Goal: Find specific page/section: Find specific page/section

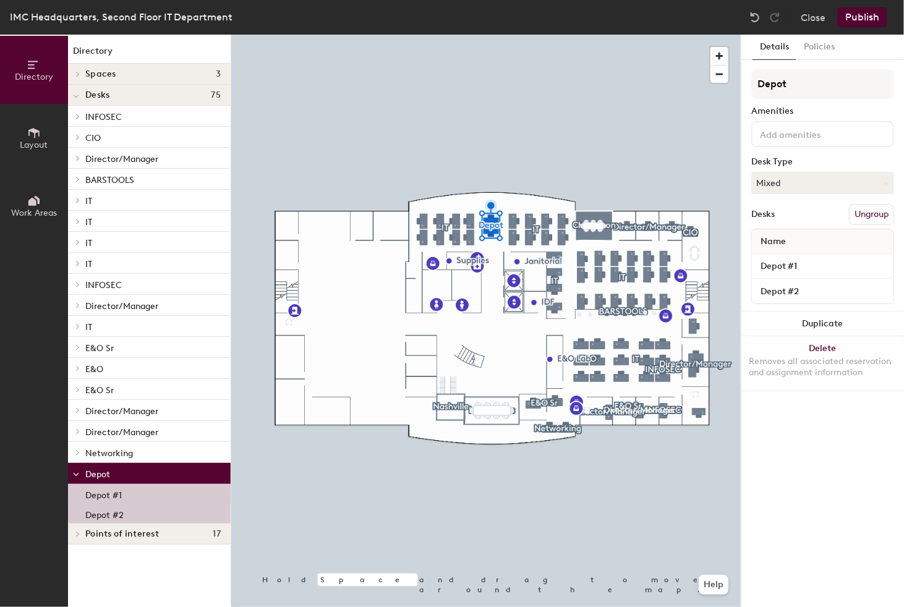
click at [97, 495] on p "Depot #1" at bounding box center [103, 494] width 36 height 14
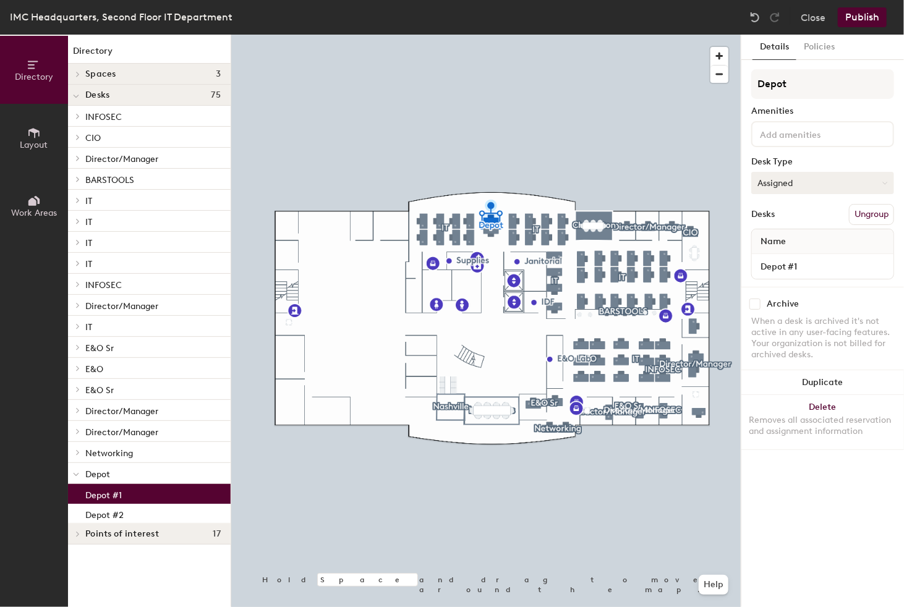
click at [804, 182] on button "Assigned" at bounding box center [822, 183] width 143 height 22
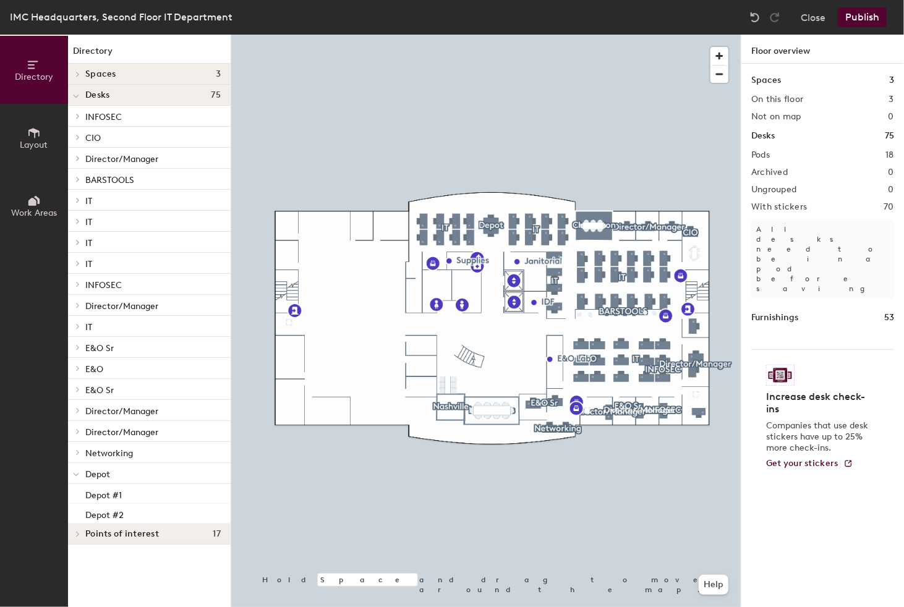
click at [136, 532] on span "Points of interest" at bounding box center [122, 534] width 74 height 10
click at [135, 535] on span "Points of interest" at bounding box center [122, 534] width 74 height 10
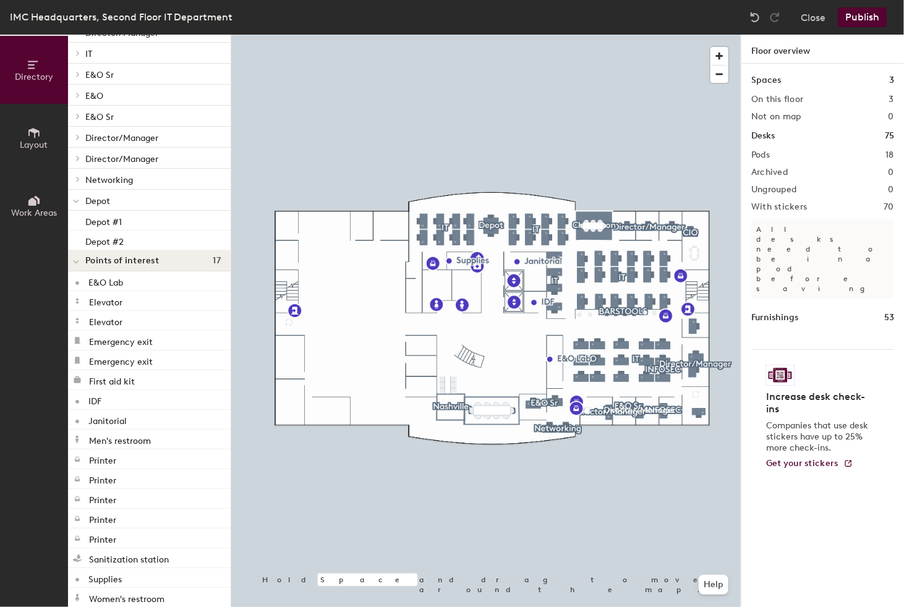
scroll to position [284, 0]
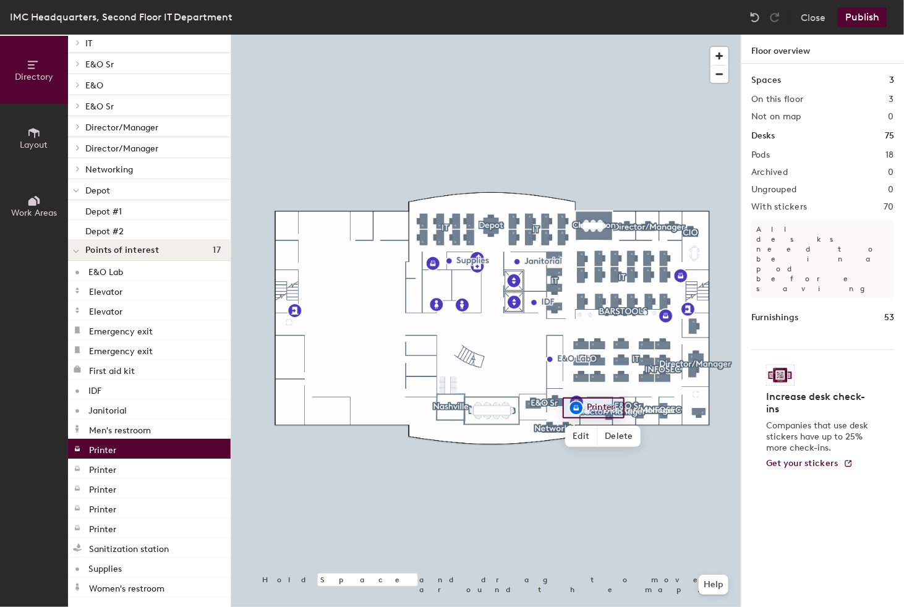
click at [109, 453] on p "Printer" at bounding box center [102, 448] width 27 height 14
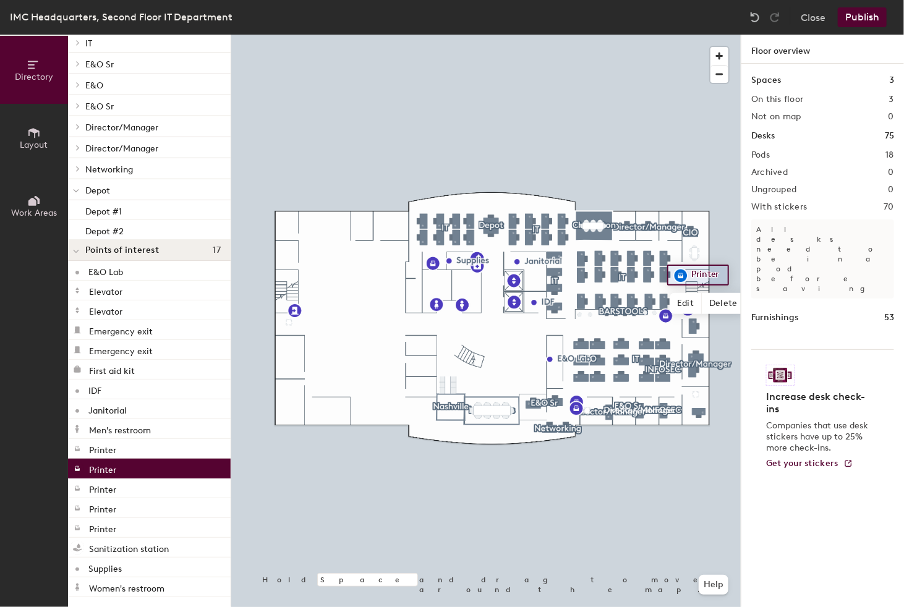
click at [112, 475] on div "Printer" at bounding box center [149, 469] width 163 height 20
click at [130, 550] on p "Sanitization station" at bounding box center [129, 547] width 80 height 14
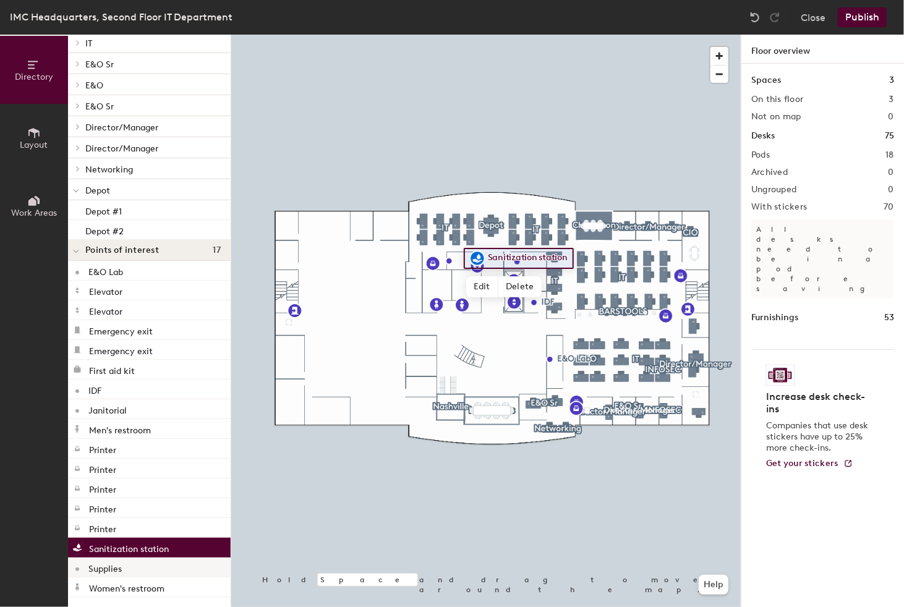
click at [129, 563] on div "Supplies" at bounding box center [149, 568] width 163 height 20
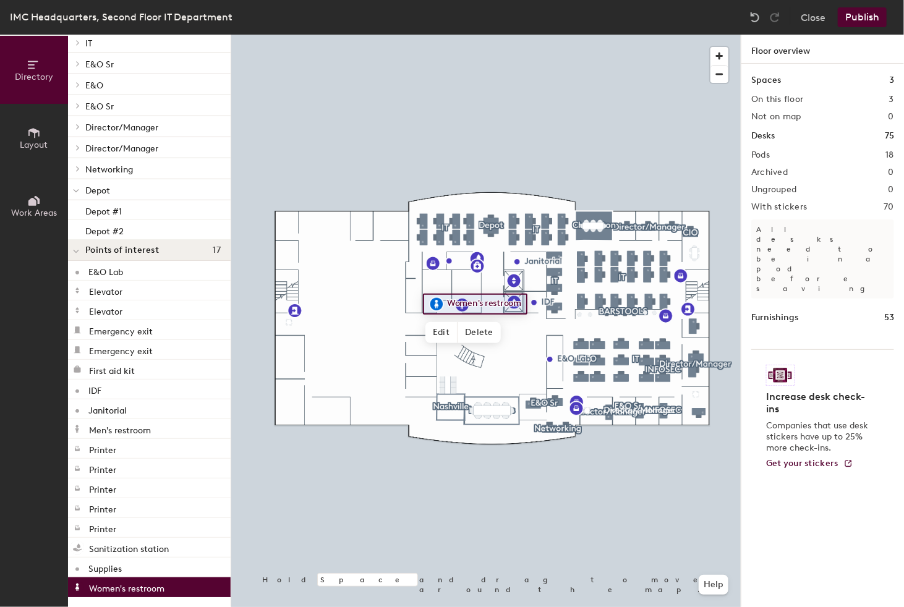
click at [134, 591] on p "Women's restroom" at bounding box center [126, 587] width 75 height 14
click at [116, 309] on p "Elevator" at bounding box center [105, 310] width 33 height 14
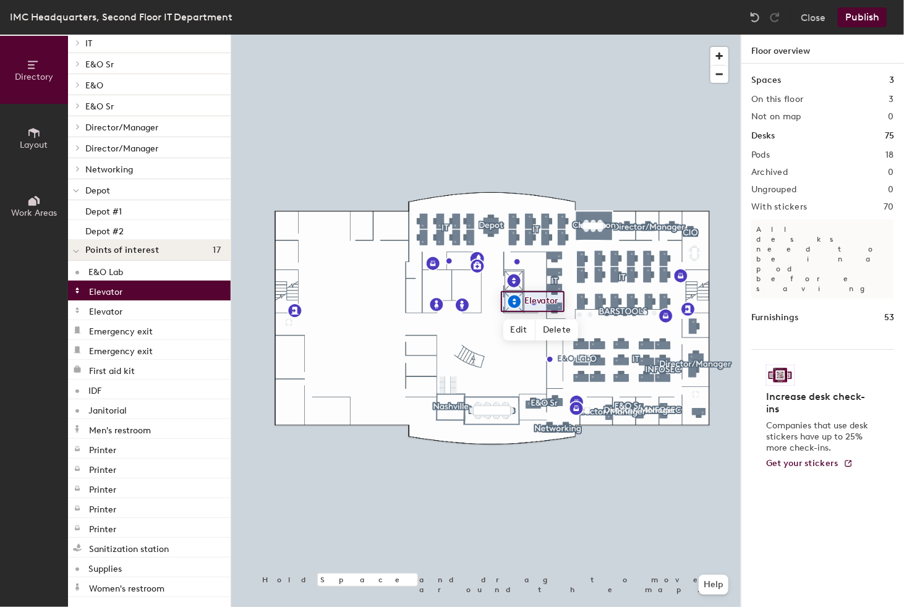
click at [116, 292] on p "Elevator" at bounding box center [105, 290] width 33 height 14
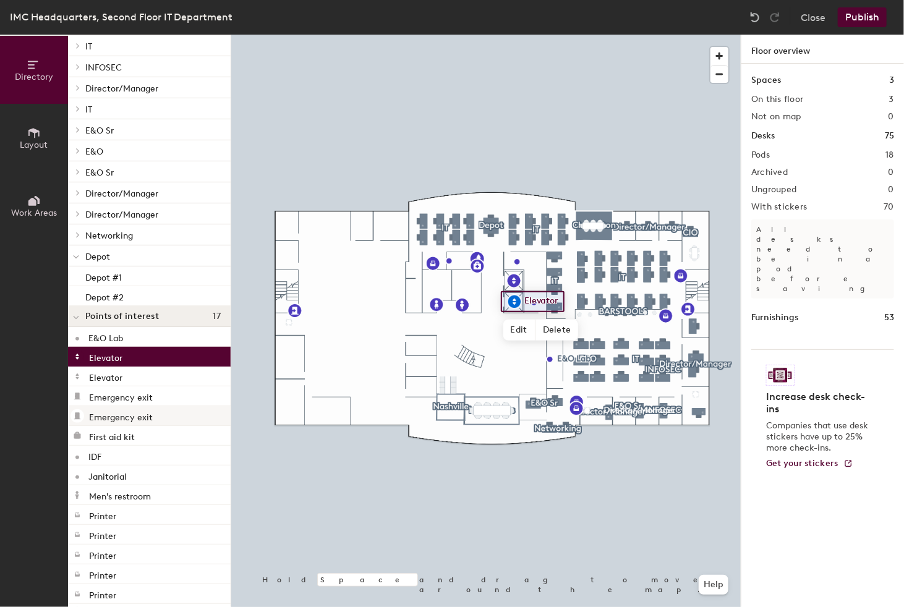
scroll to position [160, 0]
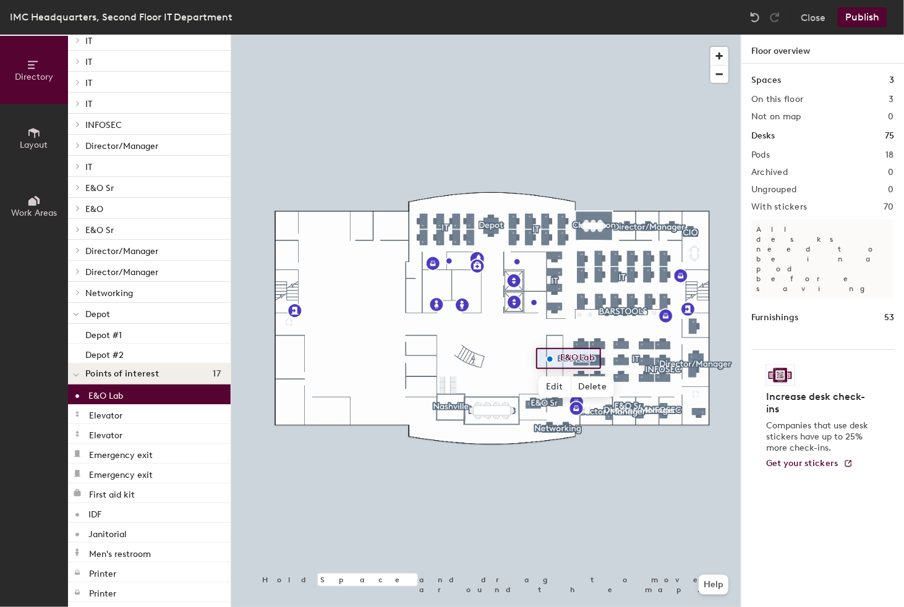
click at [117, 399] on p "E&O Lab" at bounding box center [105, 394] width 35 height 14
click at [73, 377] on div at bounding box center [76, 374] width 16 height 20
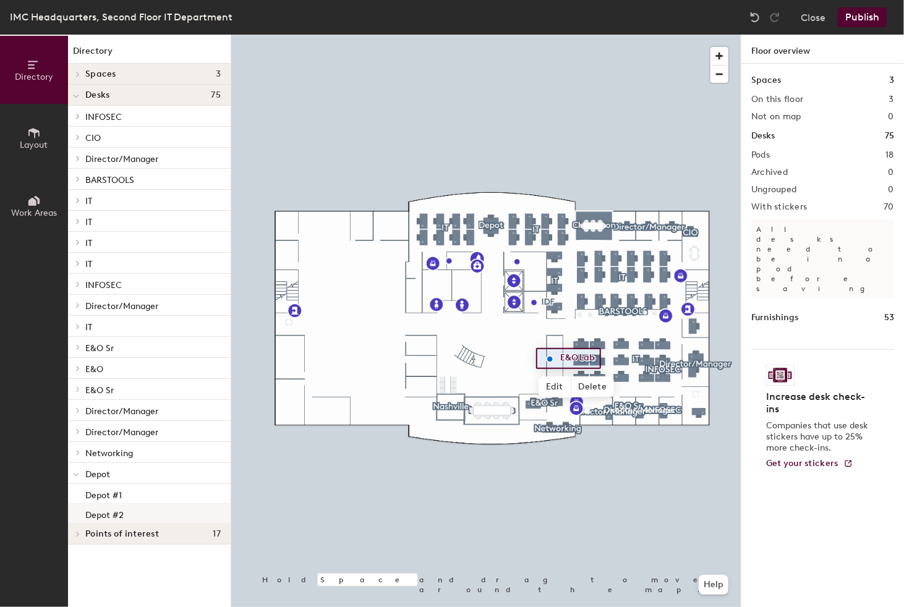
click at [121, 519] on p "Depot #2" at bounding box center [104, 513] width 38 height 14
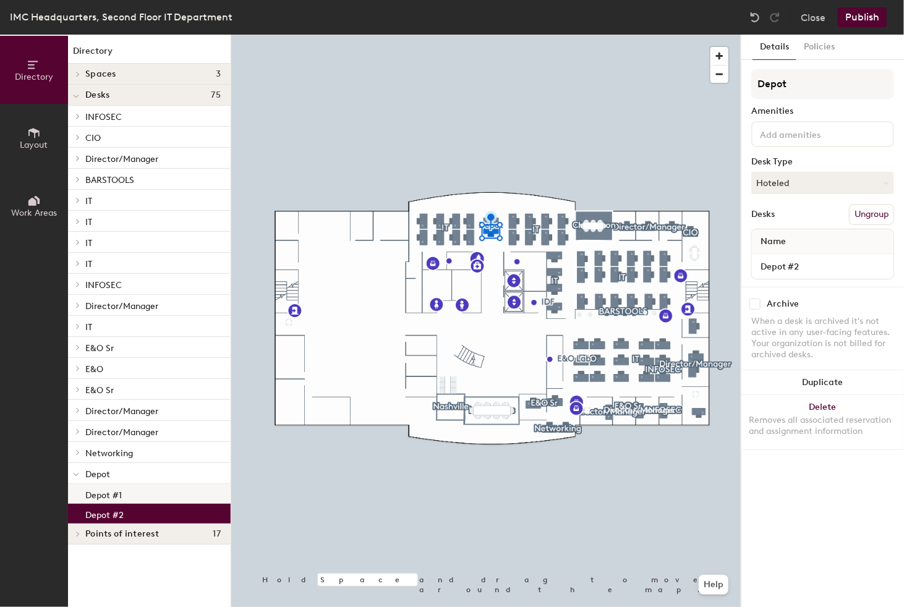
click at [121, 500] on p "Depot #1" at bounding box center [103, 494] width 36 height 14
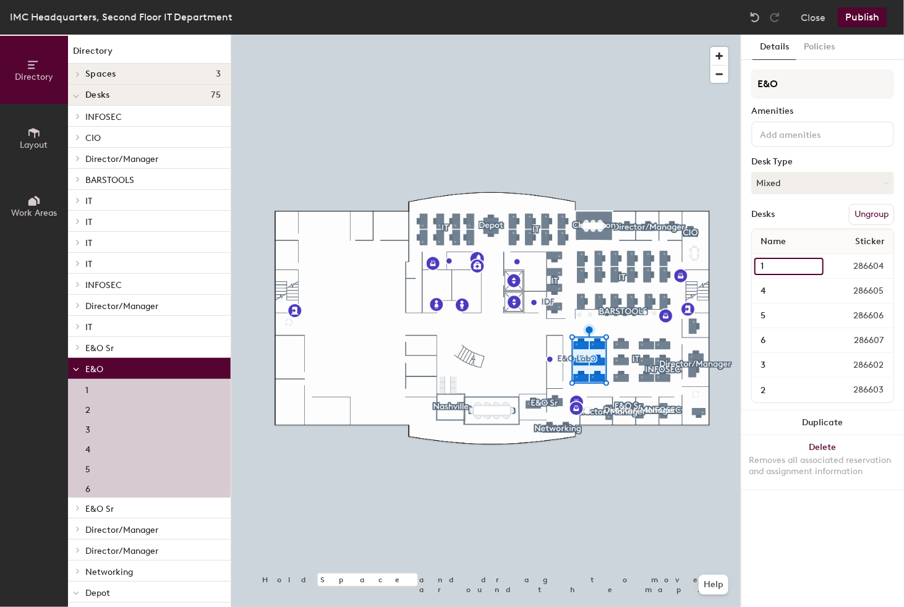
click at [772, 267] on input "1" at bounding box center [788, 266] width 69 height 17
click at [773, 286] on input "4" at bounding box center [788, 291] width 69 height 17
click at [778, 313] on input "5" at bounding box center [788, 315] width 69 height 17
click at [106, 393] on div "1" at bounding box center [149, 389] width 163 height 20
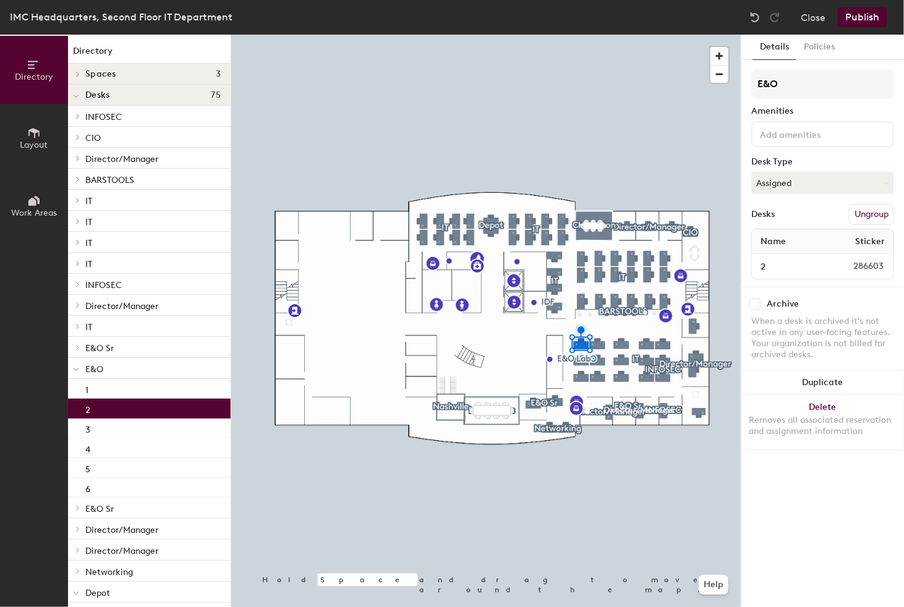
click at [106, 404] on div "2" at bounding box center [149, 409] width 163 height 20
click at [106, 429] on div "3" at bounding box center [149, 429] width 163 height 20
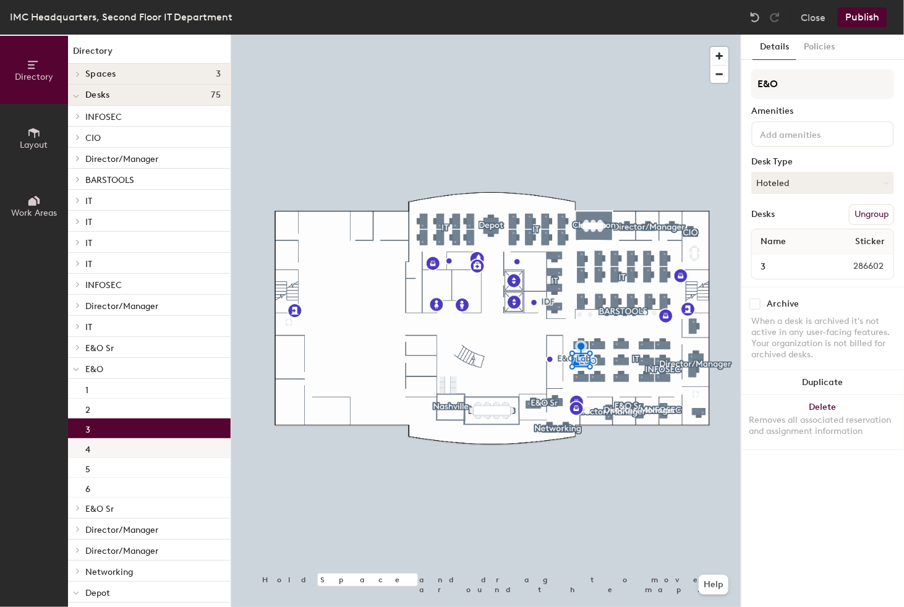
click at [108, 456] on div "4" at bounding box center [149, 448] width 163 height 20
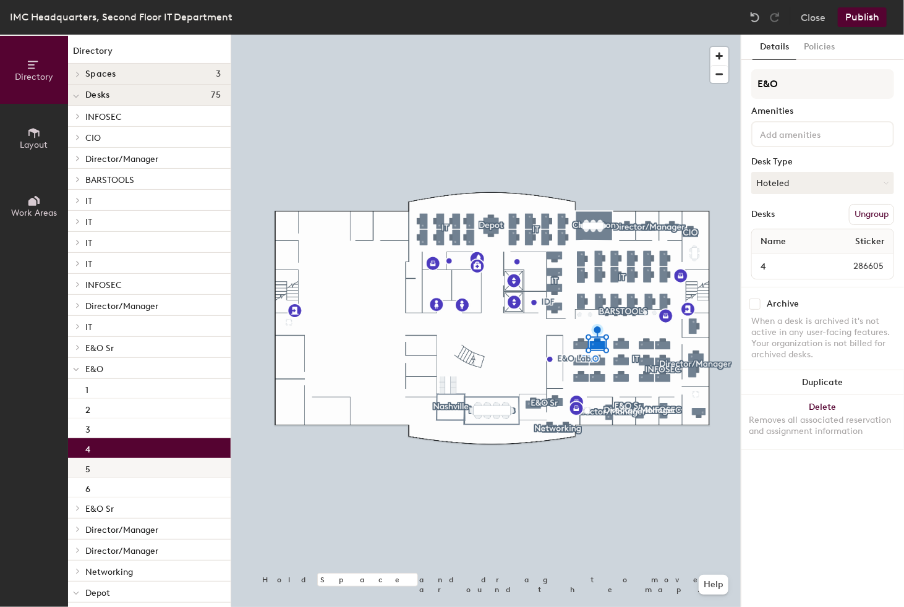
click at [108, 468] on div "5" at bounding box center [149, 468] width 163 height 20
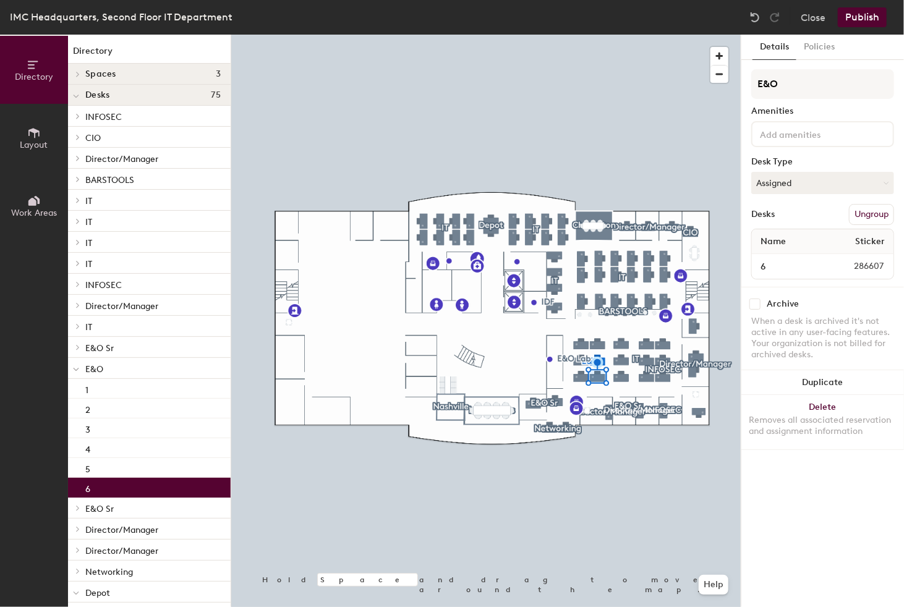
click at [108, 492] on div "6" at bounding box center [149, 488] width 163 height 20
click at [114, 451] on div "4" at bounding box center [149, 448] width 163 height 20
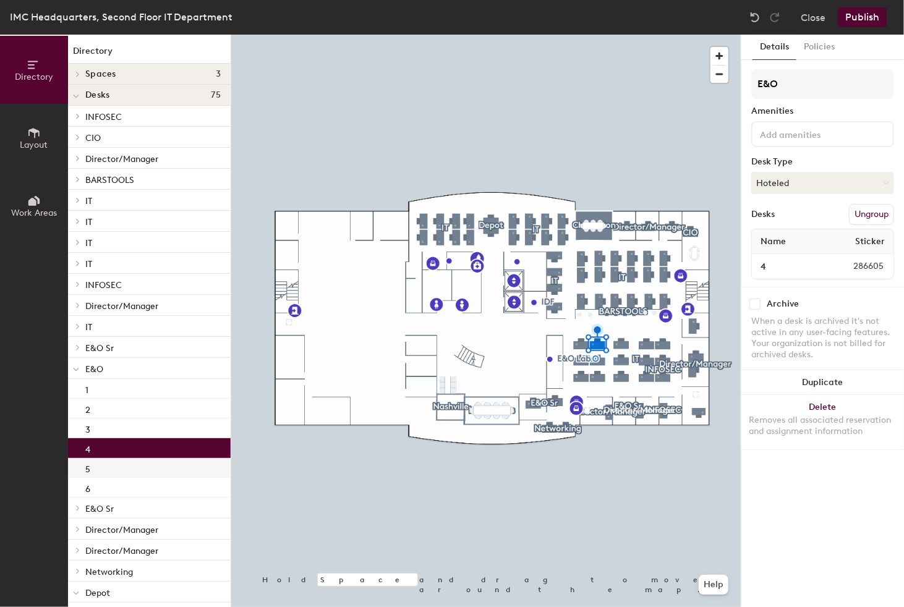
click at [114, 471] on div "5" at bounding box center [149, 468] width 163 height 20
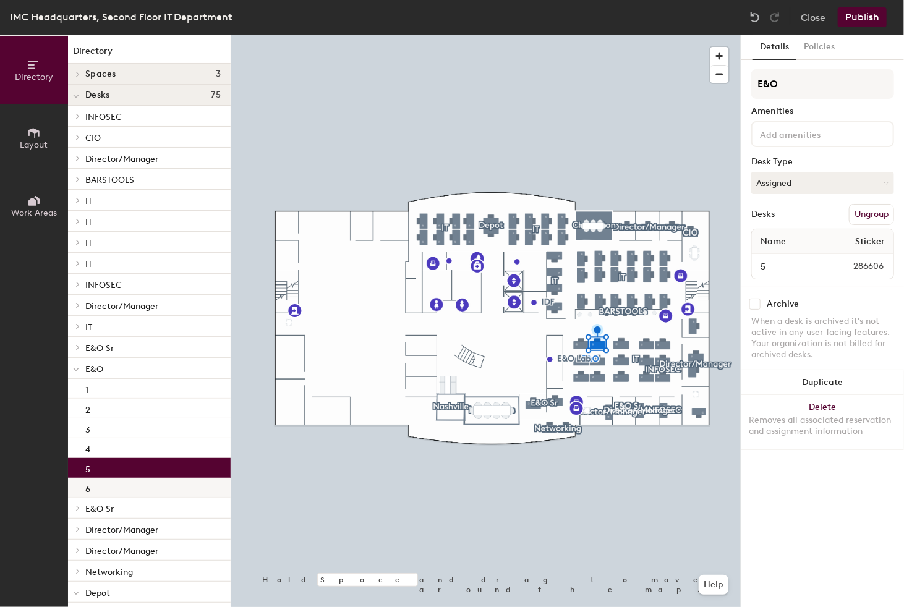
click at [114, 483] on div "6" at bounding box center [149, 488] width 163 height 20
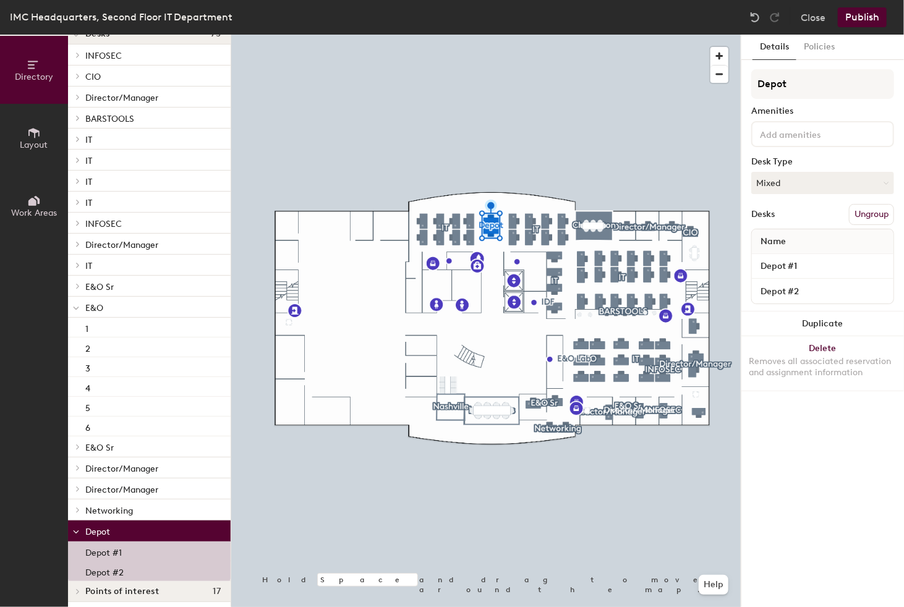
scroll to position [66, 0]
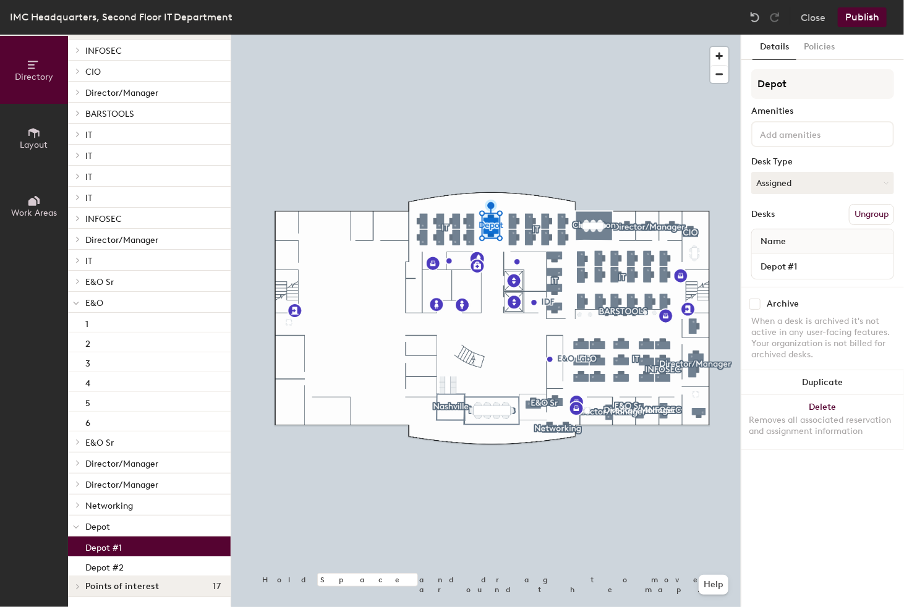
click at [105, 545] on p "Depot #1" at bounding box center [103, 546] width 36 height 14
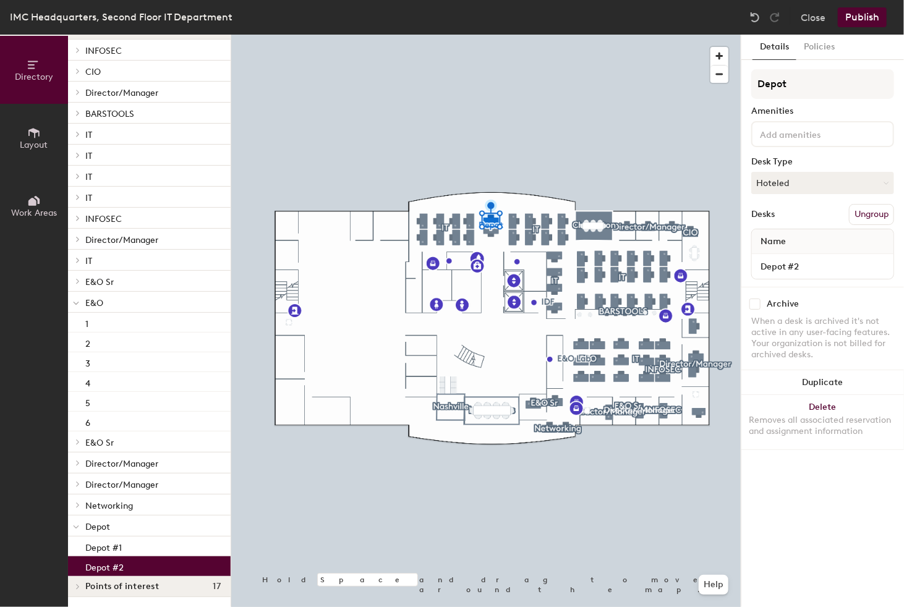
click at [107, 568] on p "Depot #2" at bounding box center [104, 566] width 38 height 14
click at [78, 135] on icon at bounding box center [78, 134] width 2 height 5
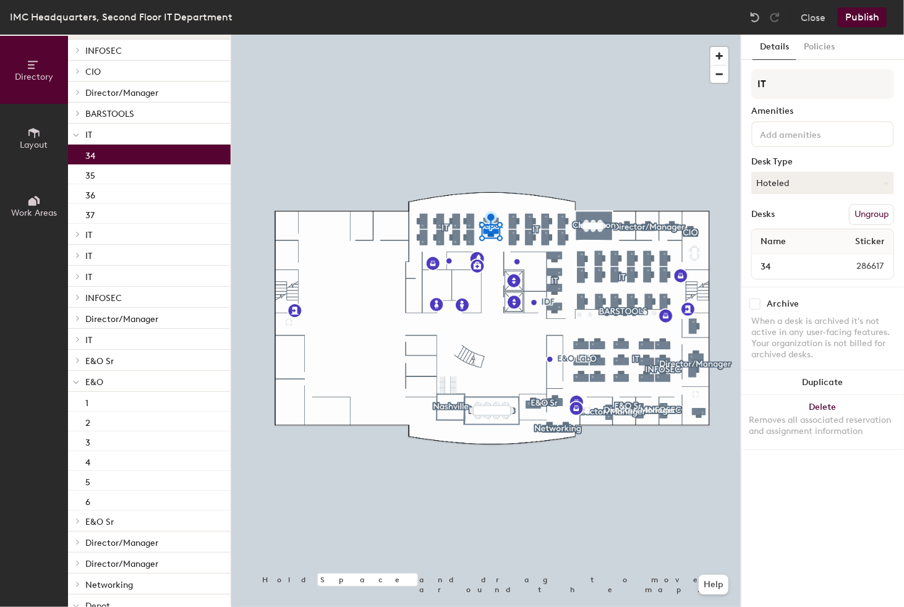
click at [92, 156] on p "34" at bounding box center [90, 154] width 10 height 14
click at [90, 176] on p "35" at bounding box center [90, 174] width 10 height 14
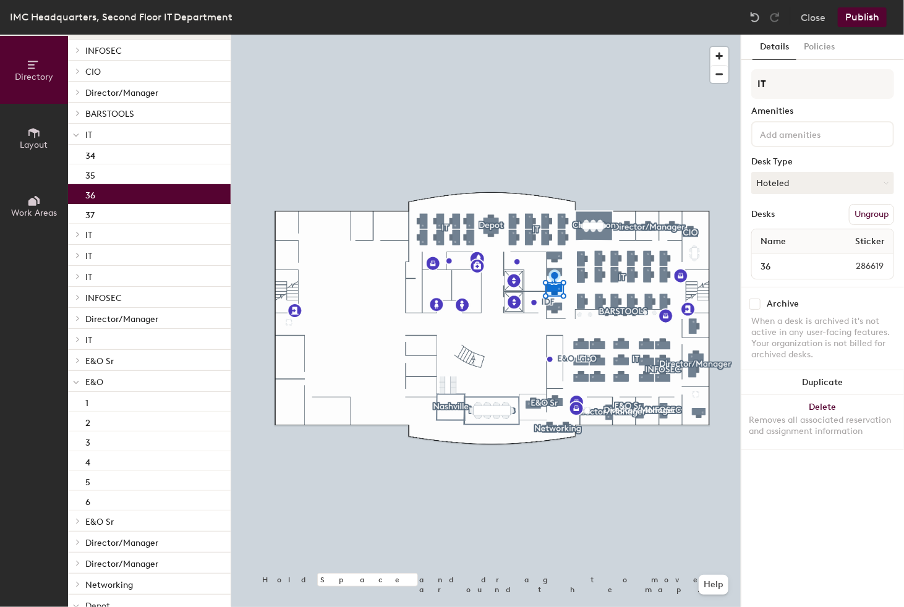
click at [89, 195] on p "36" at bounding box center [90, 194] width 10 height 14
click at [86, 213] on p "37" at bounding box center [89, 214] width 9 height 14
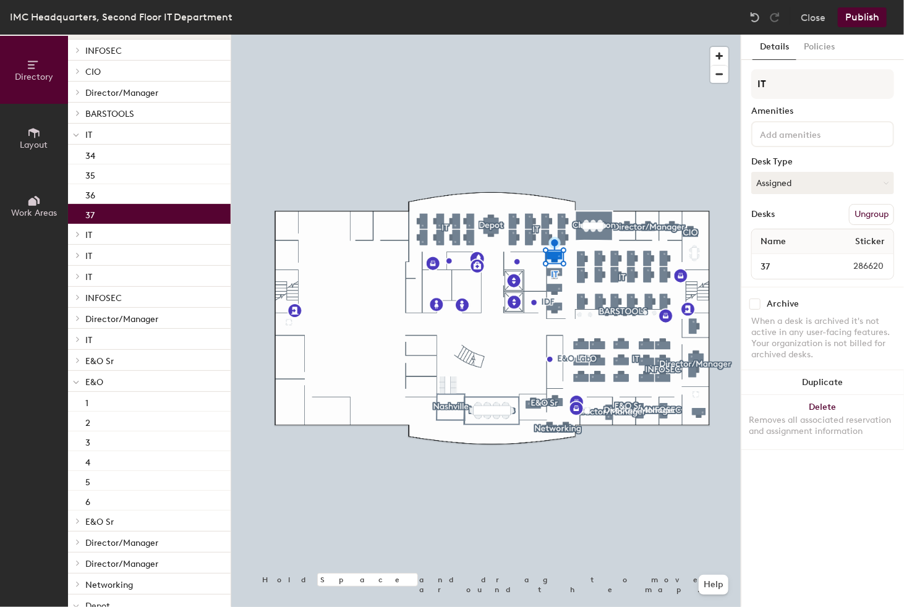
click at [79, 139] on div at bounding box center [76, 134] width 16 height 20
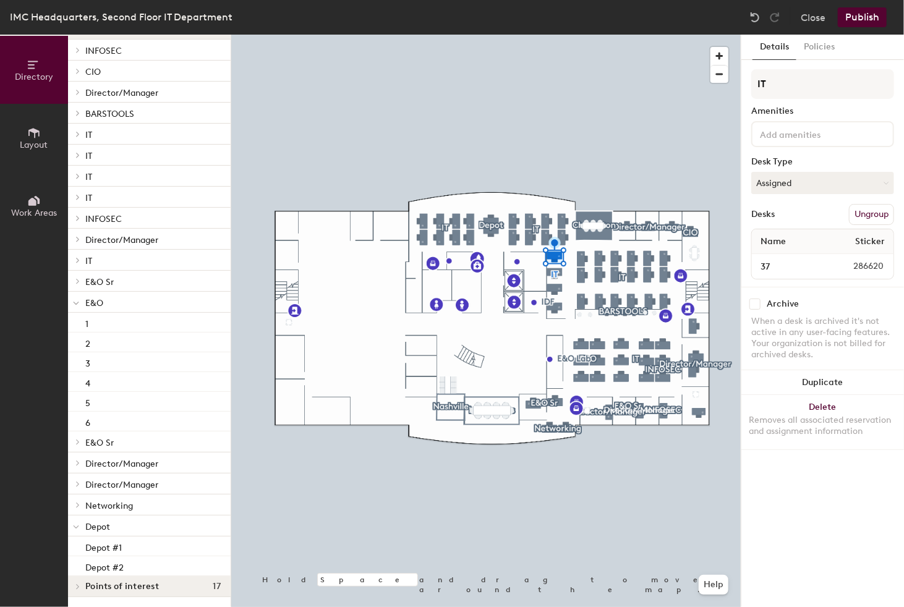
click at [79, 114] on icon at bounding box center [77, 113] width 5 height 6
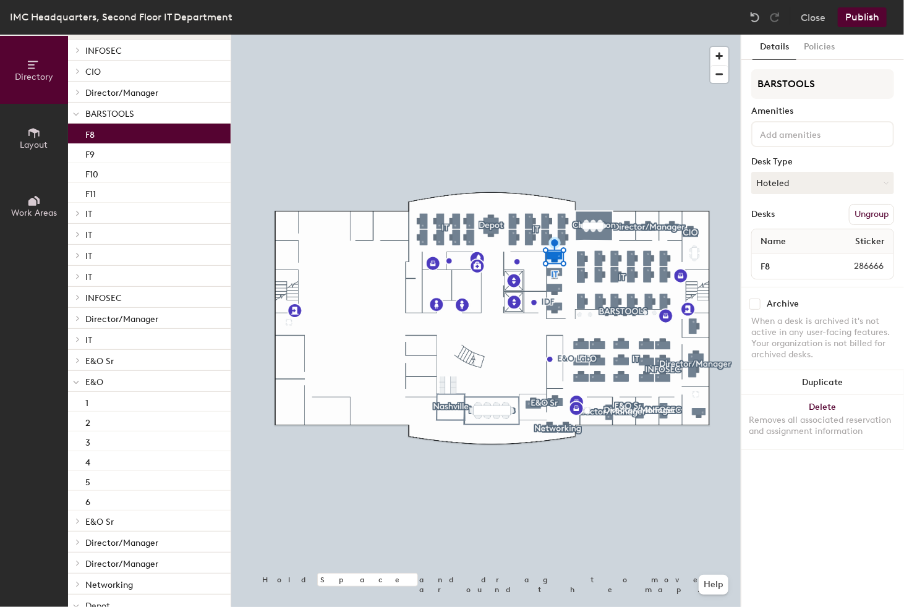
click at [100, 132] on div "F8" at bounding box center [149, 134] width 163 height 20
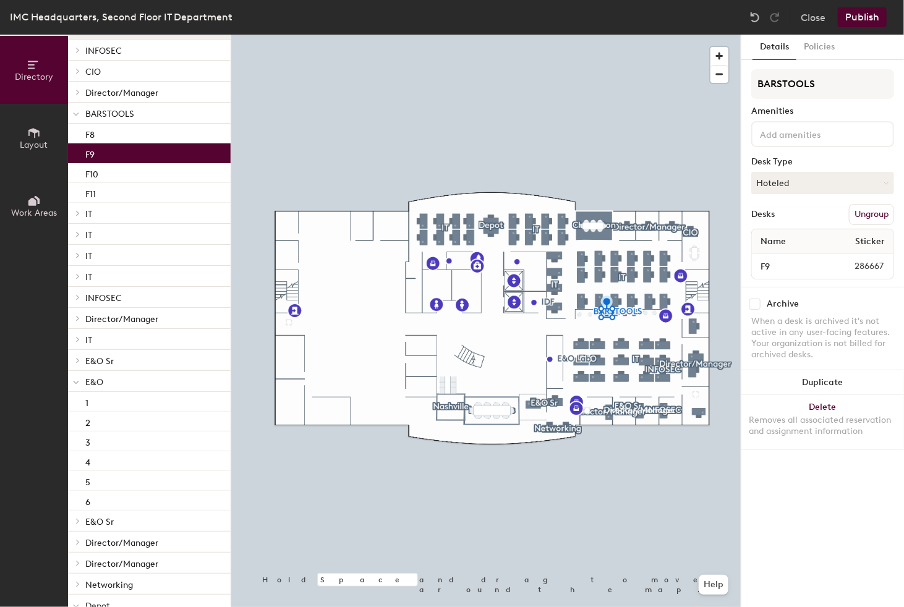
click at [104, 153] on div "F9" at bounding box center [149, 153] width 163 height 20
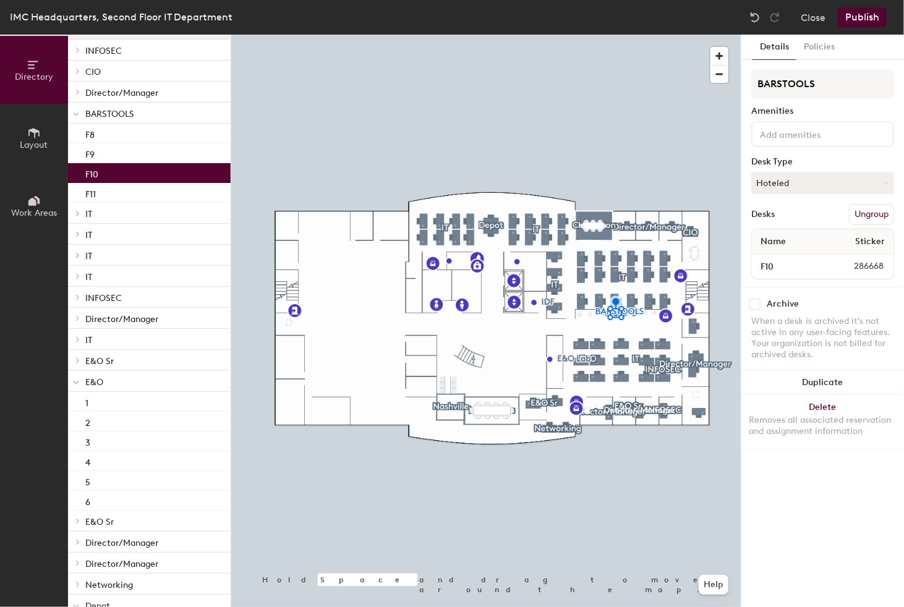
click at [106, 173] on div "F10" at bounding box center [149, 173] width 163 height 20
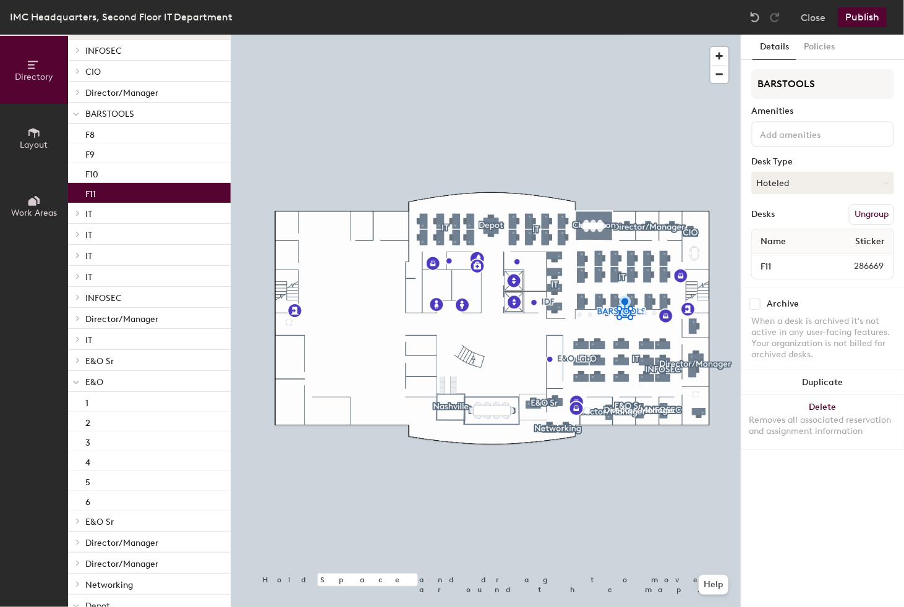
click at [104, 189] on div "F11" at bounding box center [149, 193] width 163 height 20
click at [74, 113] on icon at bounding box center [76, 114] width 6 height 5
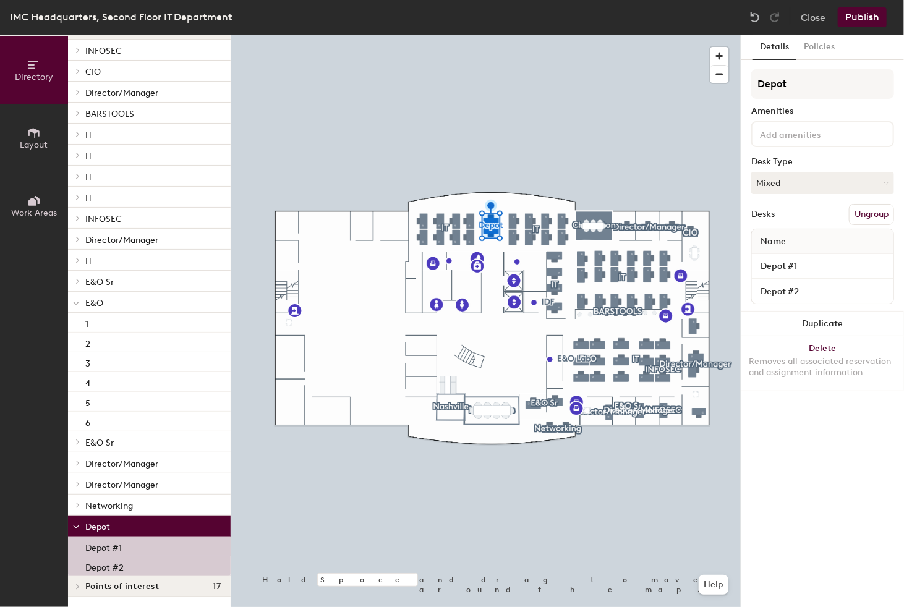
click at [101, 545] on p "Depot #1" at bounding box center [103, 546] width 36 height 14
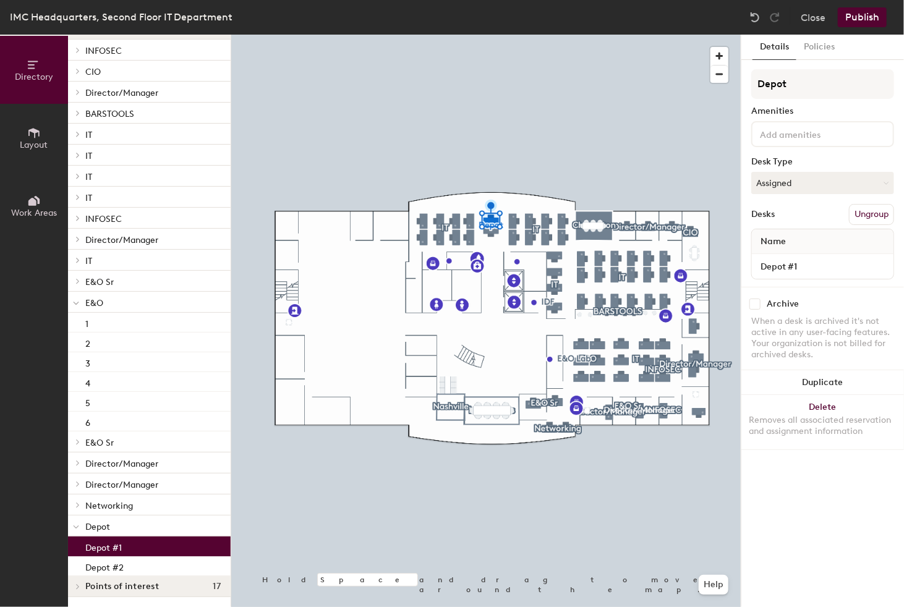
click at [33, 139] on icon at bounding box center [34, 133] width 14 height 14
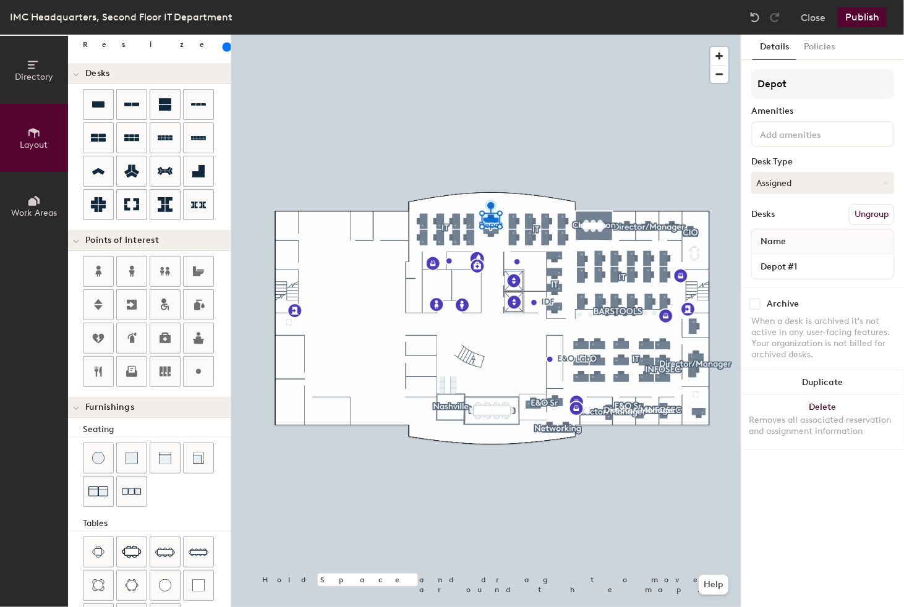
click at [34, 198] on icon at bounding box center [32, 202] width 8 height 8
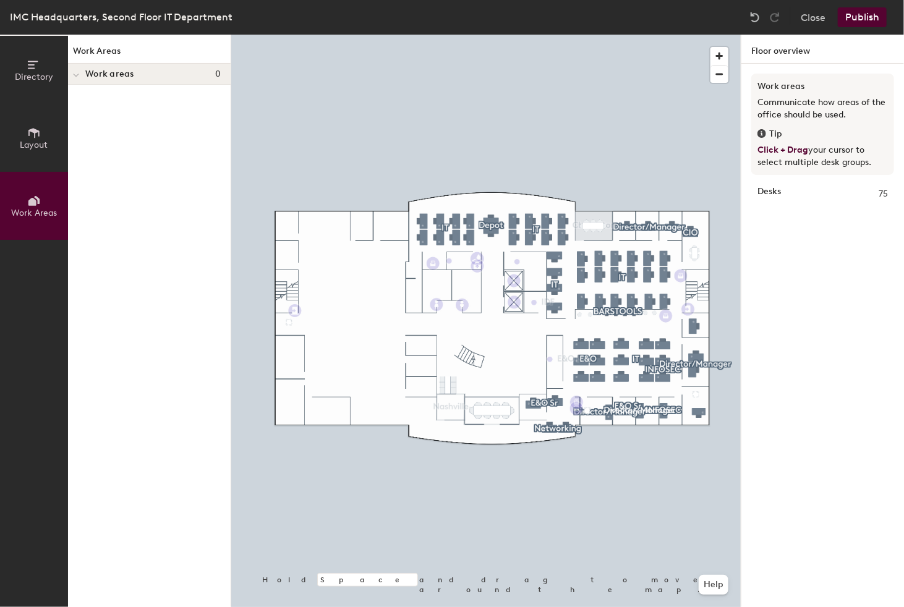
click at [28, 73] on span "Directory" at bounding box center [34, 77] width 38 height 11
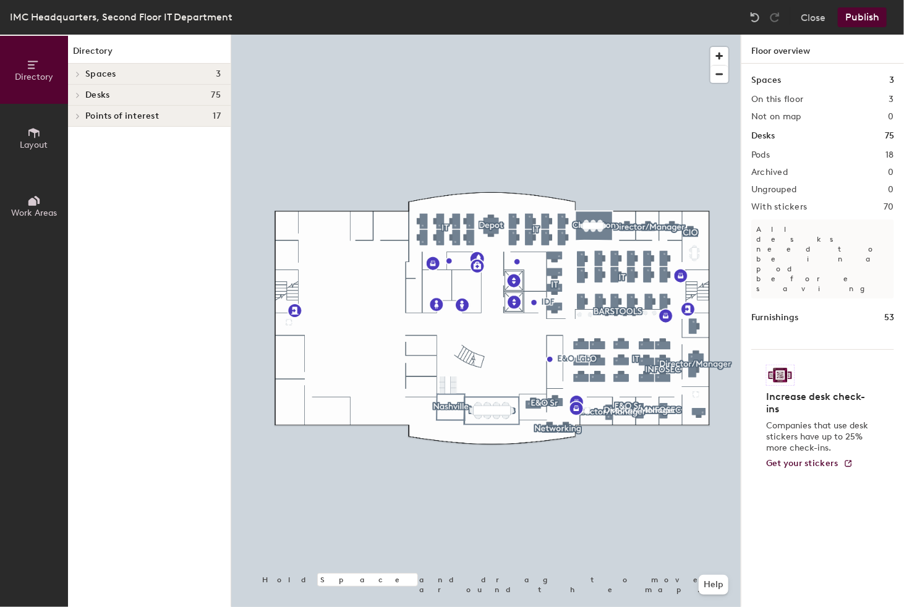
click at [79, 76] on icon at bounding box center [77, 74] width 5 height 6
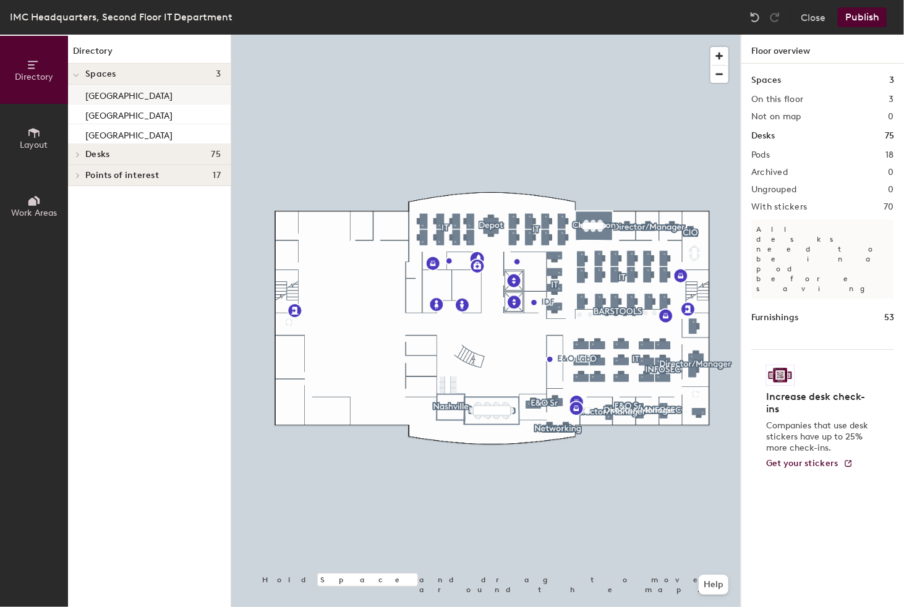
click at [106, 92] on p "[GEOGRAPHIC_DATA]" at bounding box center [128, 94] width 87 height 14
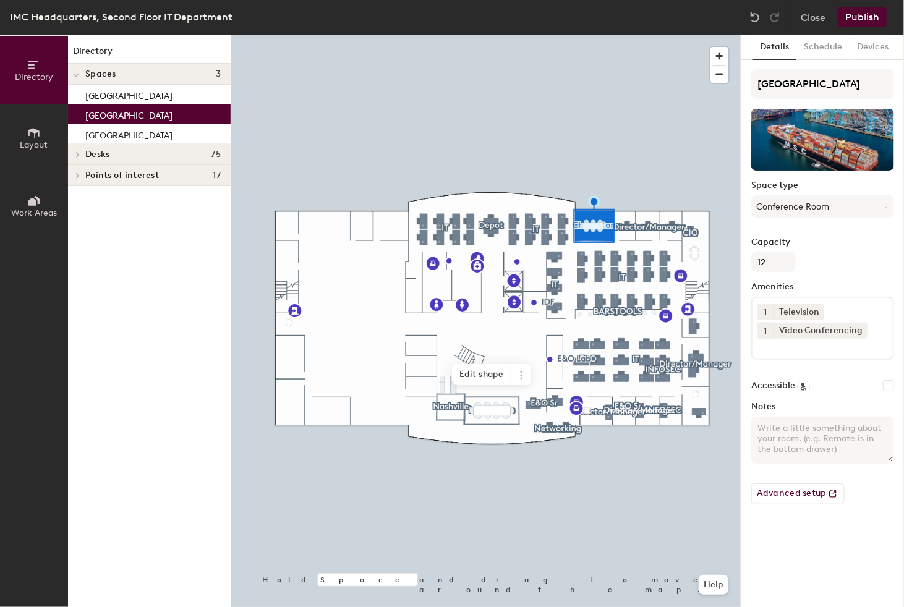
click at [131, 114] on p "[GEOGRAPHIC_DATA]" at bounding box center [128, 114] width 87 height 14
click at [126, 127] on div "[GEOGRAPHIC_DATA]" at bounding box center [149, 134] width 163 height 20
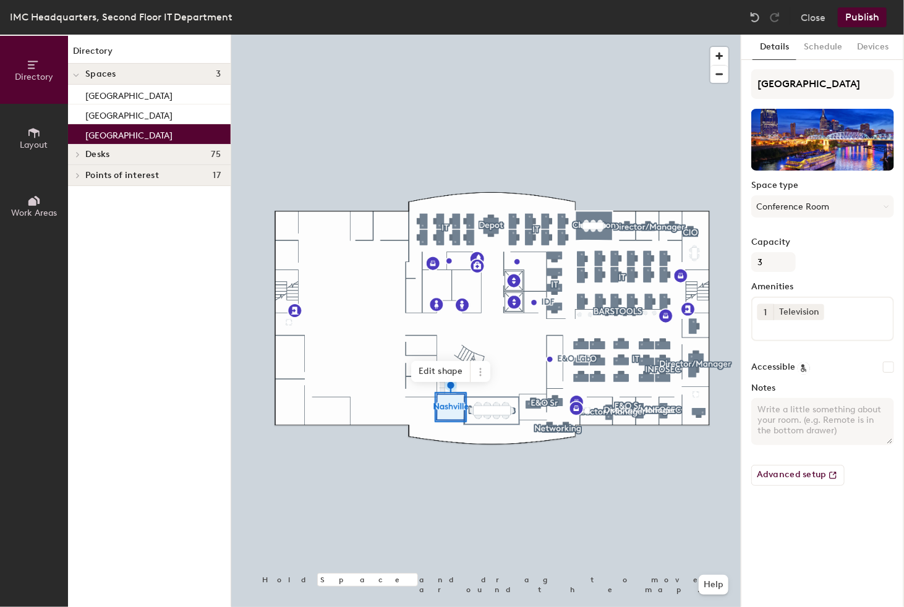
click at [32, 132] on icon at bounding box center [34, 133] width 14 height 14
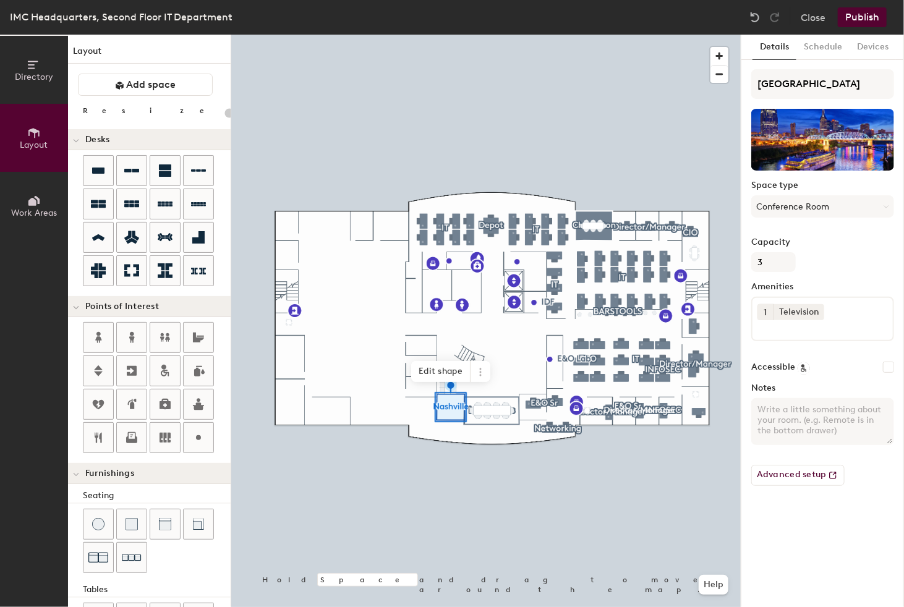
click at [29, 72] on span "Directory" at bounding box center [34, 77] width 38 height 11
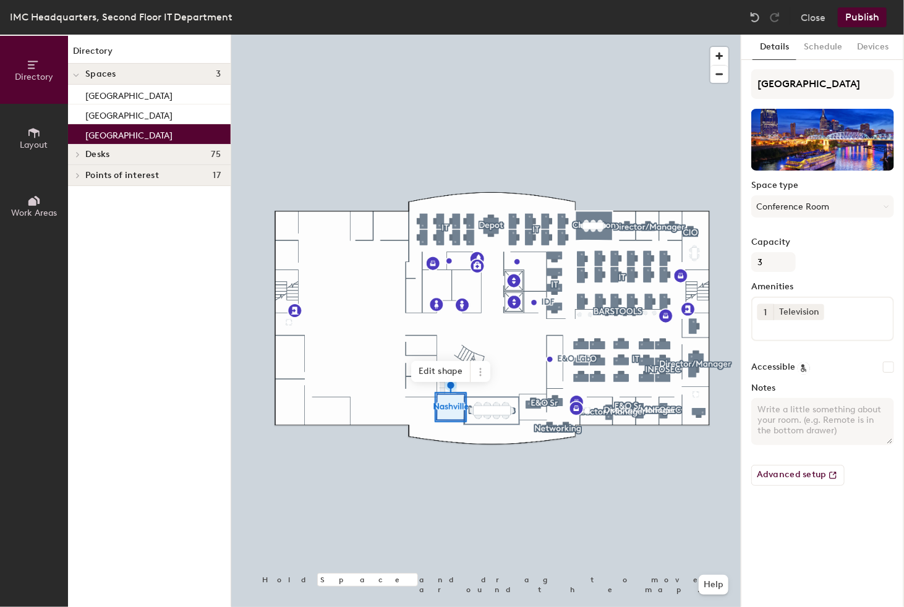
click at [71, 75] on div at bounding box center [76, 74] width 16 height 20
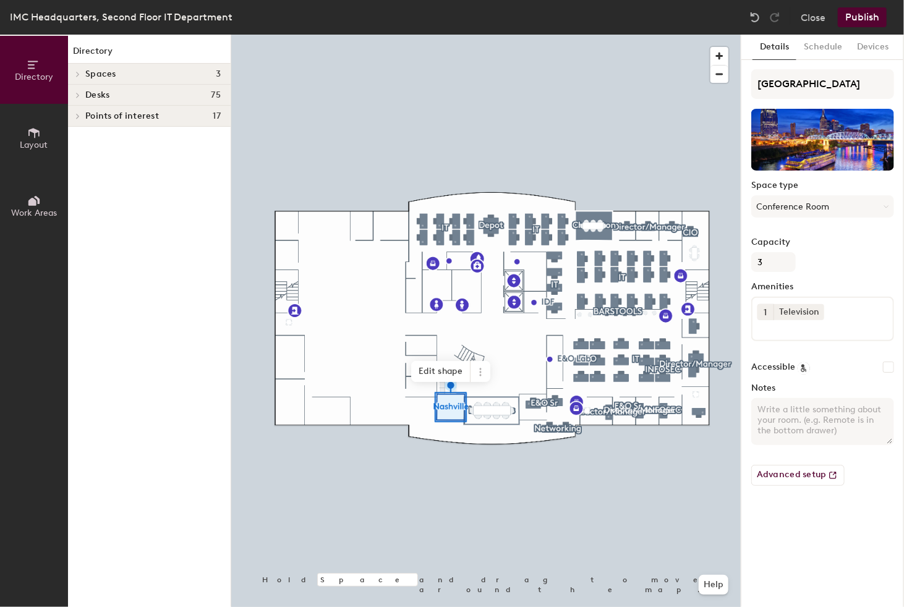
click at [76, 97] on icon at bounding box center [77, 95] width 5 height 6
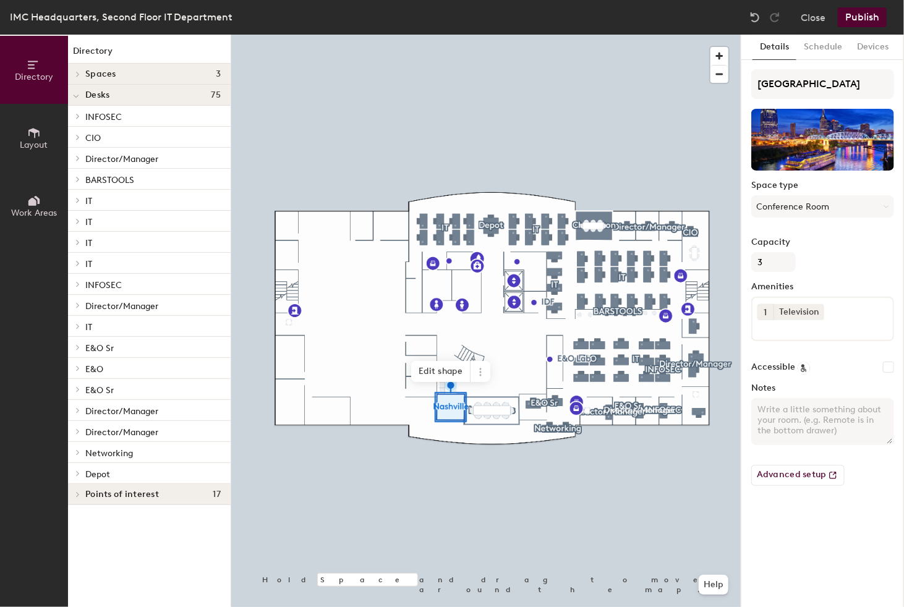
click at [77, 117] on icon at bounding box center [77, 116] width 5 height 6
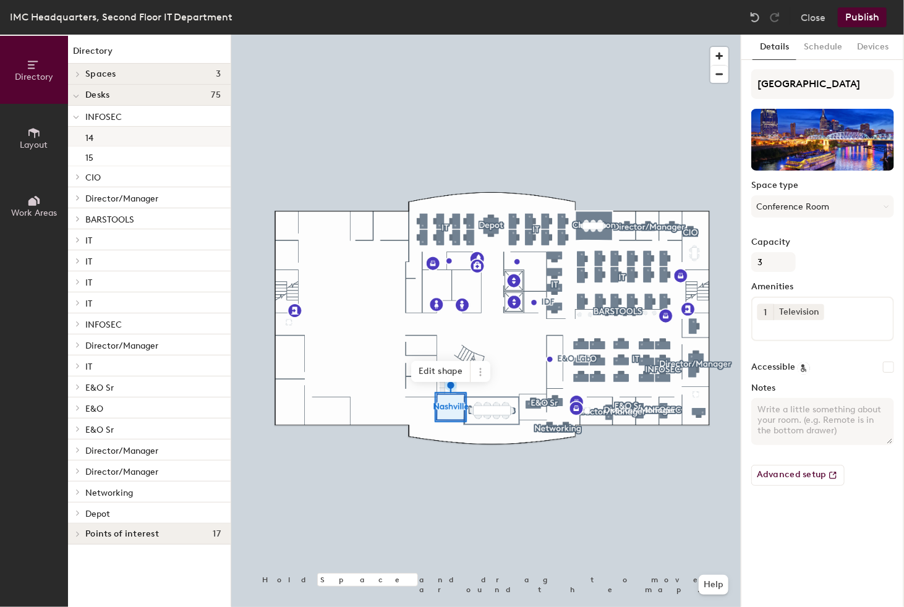
click at [121, 137] on div "14" at bounding box center [149, 137] width 163 height 20
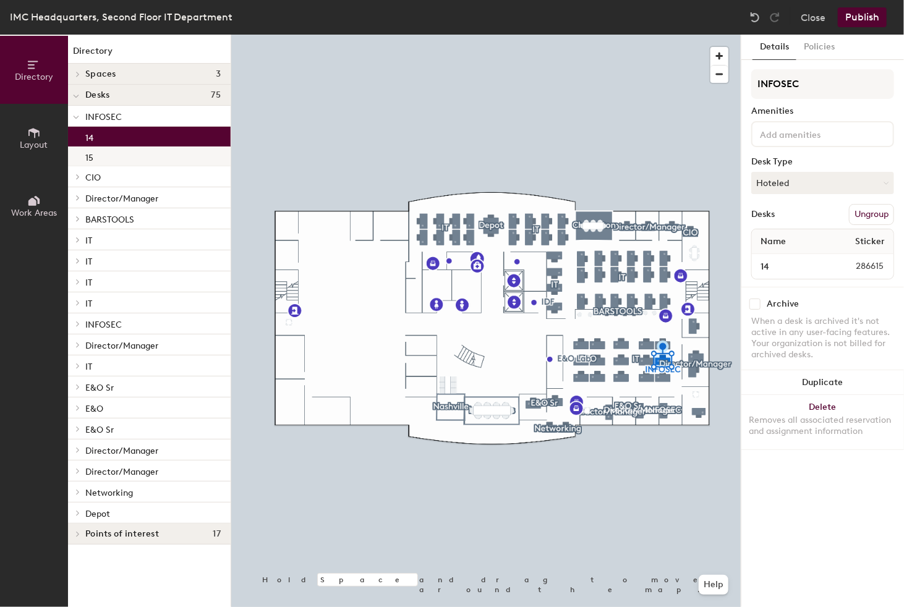
click at [127, 159] on div "15" at bounding box center [149, 157] width 163 height 20
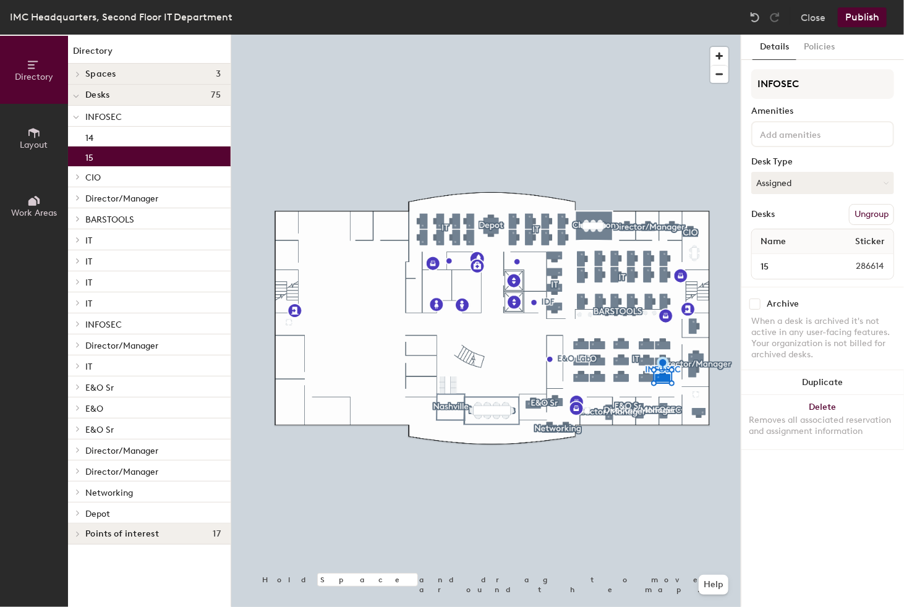
click at [77, 121] on span at bounding box center [76, 117] width 6 height 11
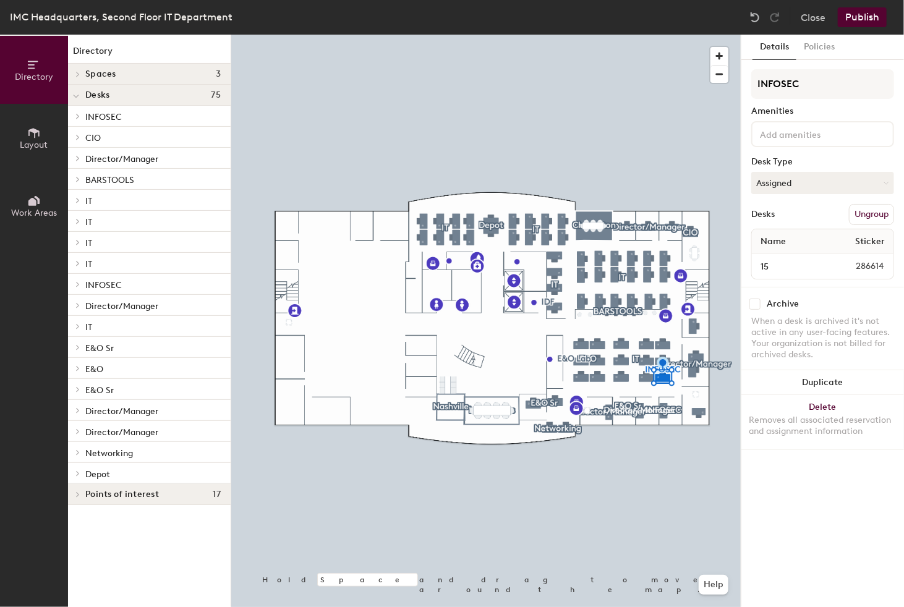
click at [79, 138] on icon at bounding box center [77, 137] width 5 height 6
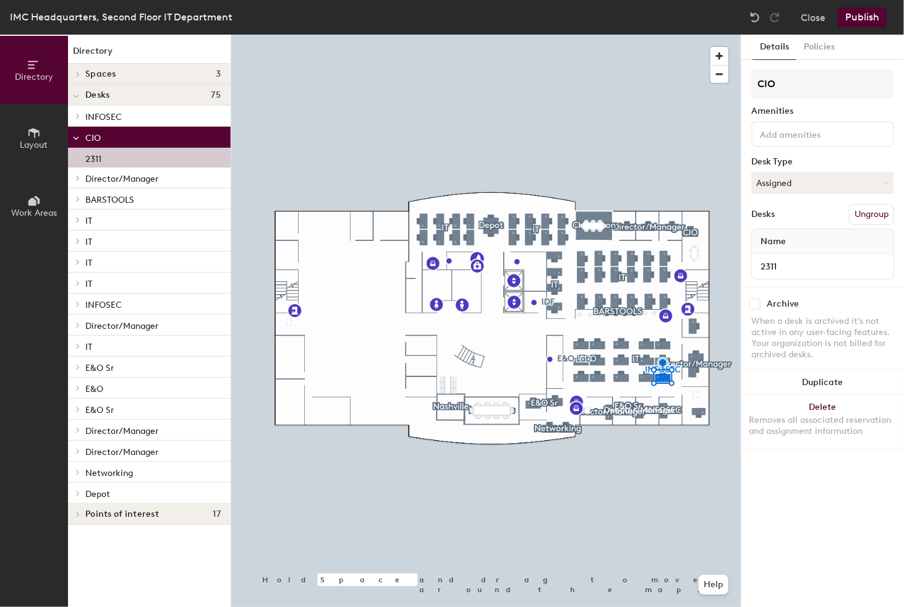
click at [117, 160] on div "2311" at bounding box center [149, 158] width 163 height 20
click at [77, 135] on span at bounding box center [76, 138] width 6 height 11
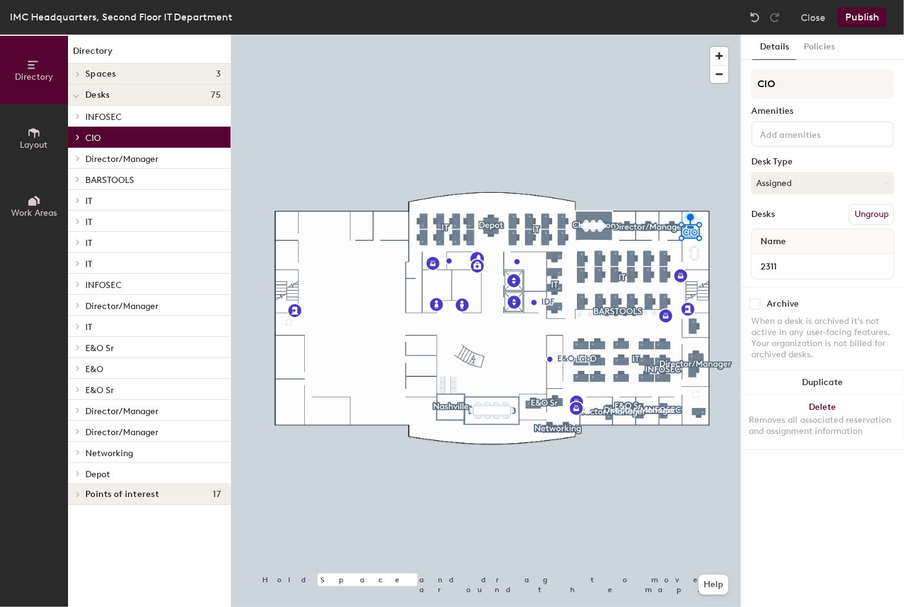
click at [78, 198] on icon at bounding box center [78, 200] width 2 height 5
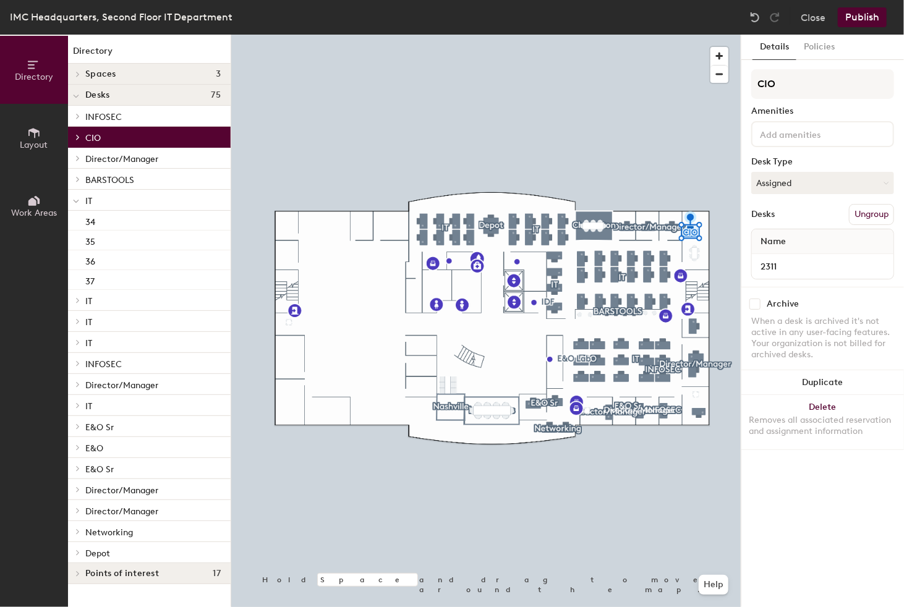
click at [78, 198] on span at bounding box center [76, 201] width 6 height 11
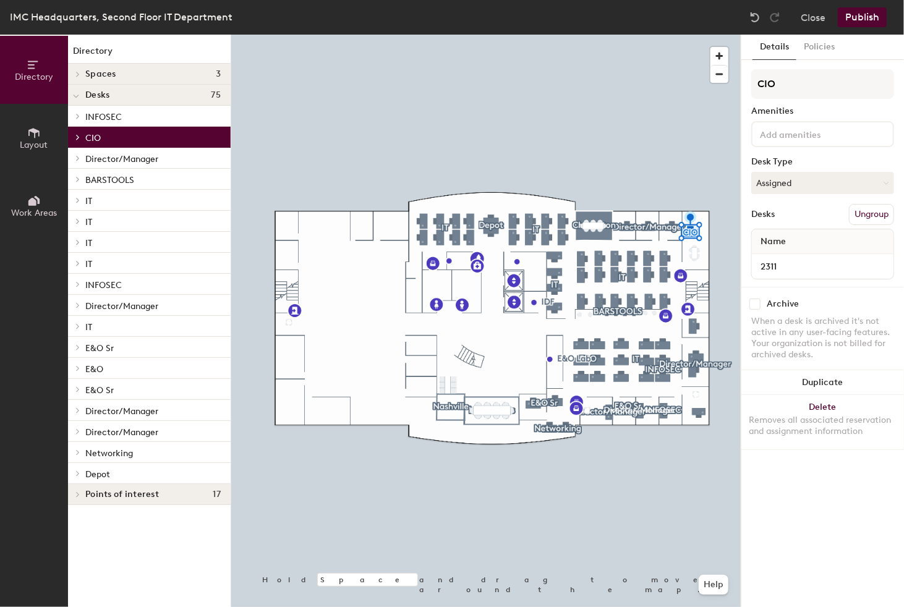
click at [79, 223] on icon at bounding box center [77, 221] width 5 height 6
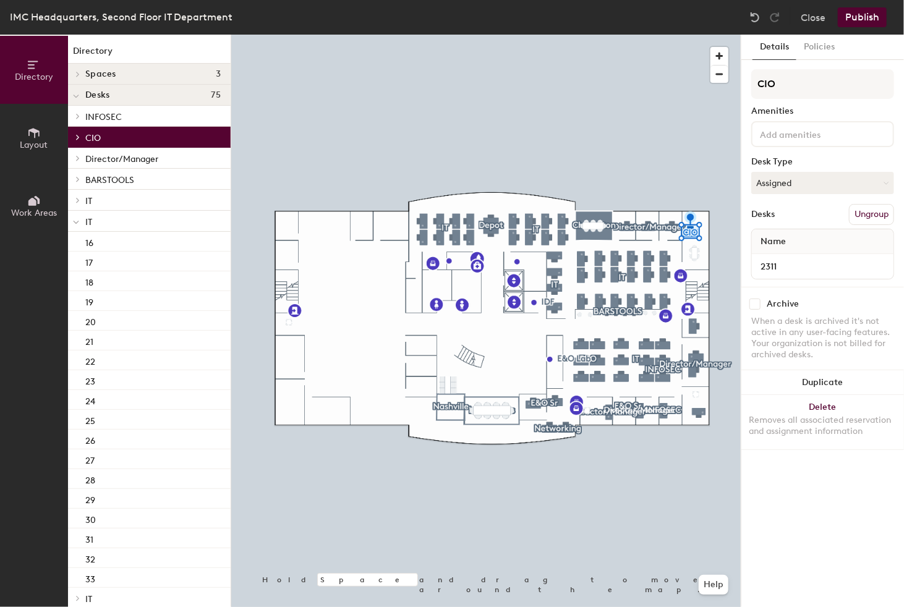
click at [77, 223] on icon at bounding box center [76, 222] width 6 height 5
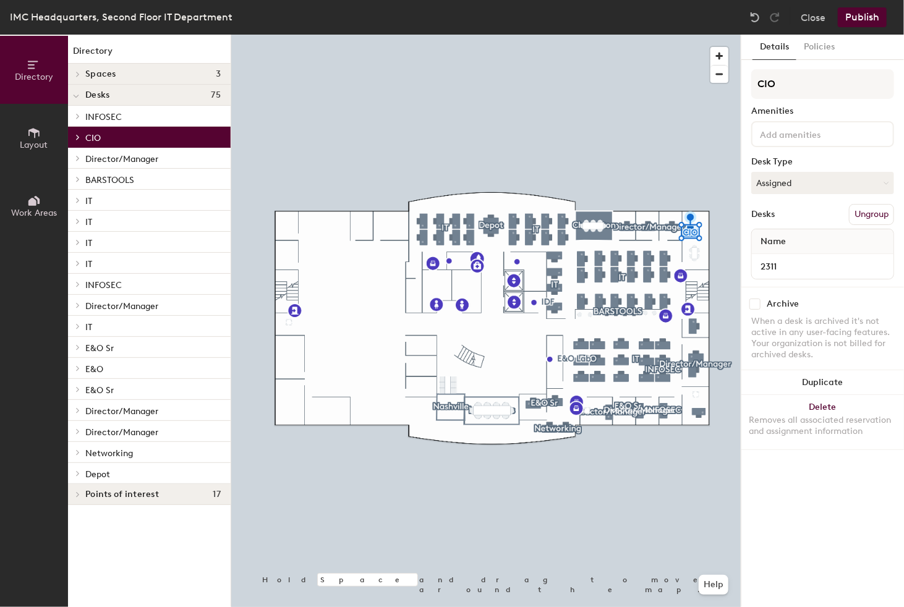
click at [75, 245] on span at bounding box center [77, 242] width 11 height 6
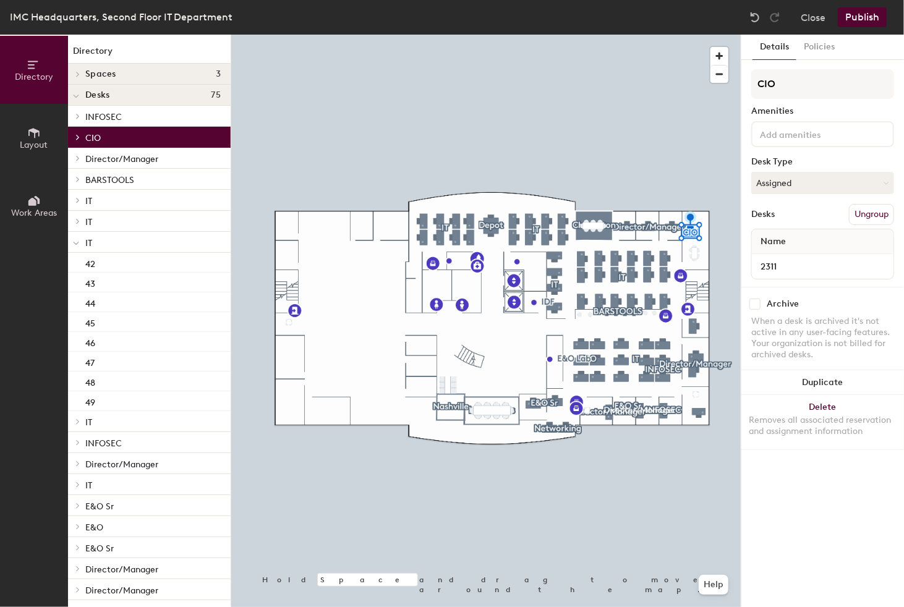
click at [75, 243] on icon at bounding box center [76, 243] width 6 height 5
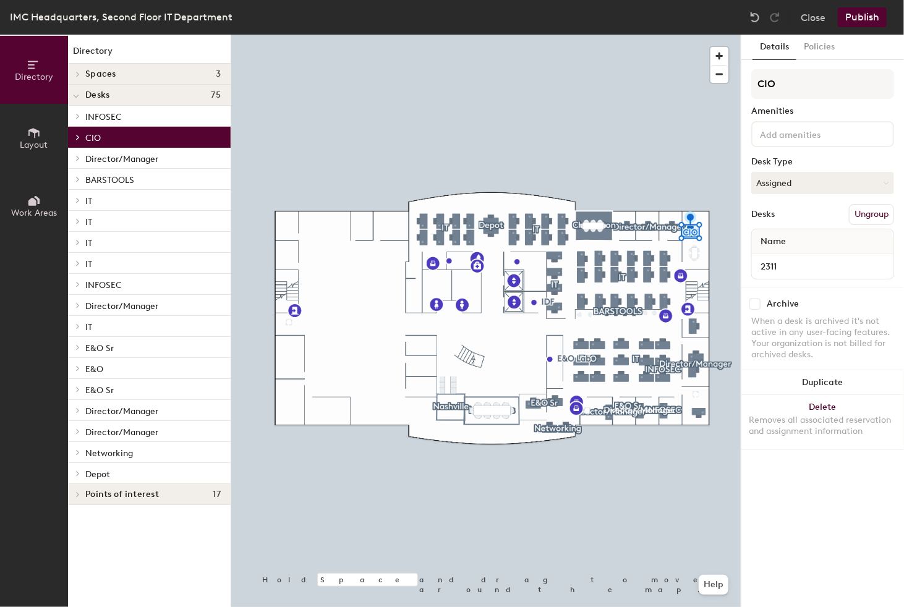
click at [79, 262] on icon at bounding box center [78, 263] width 2 height 5
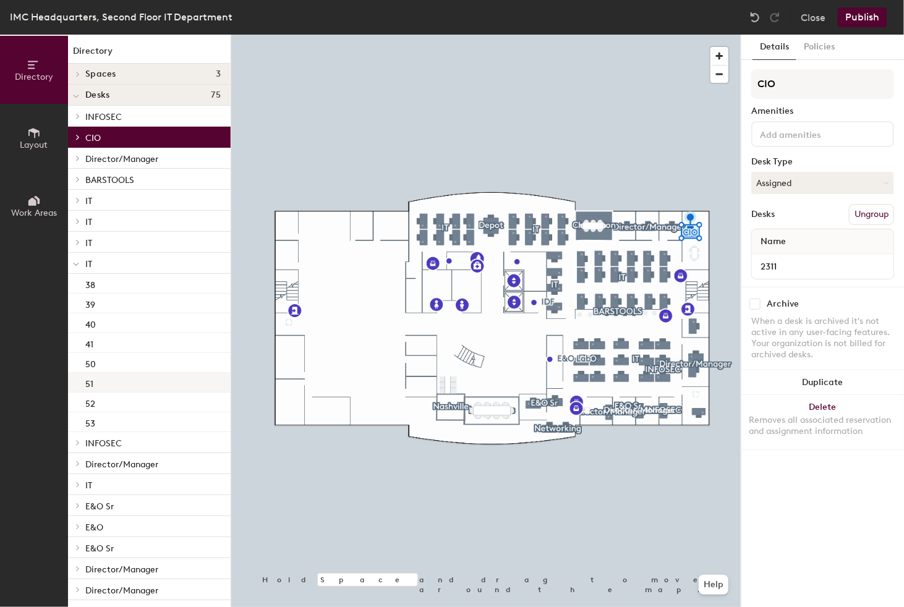
click at [101, 386] on div "51" at bounding box center [149, 383] width 163 height 20
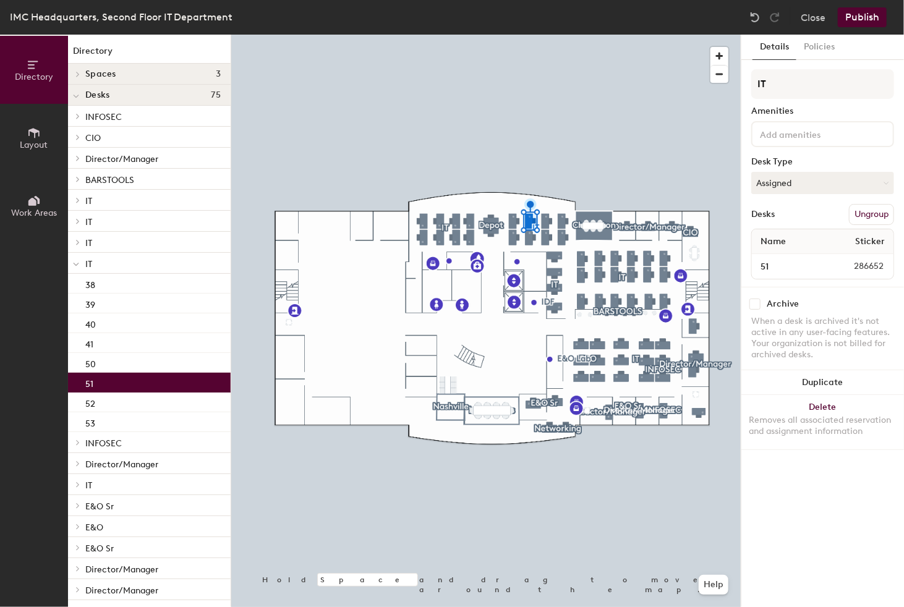
click at [477, 35] on div at bounding box center [486, 35] width 510 height 0
